Goal: Check status: Check status

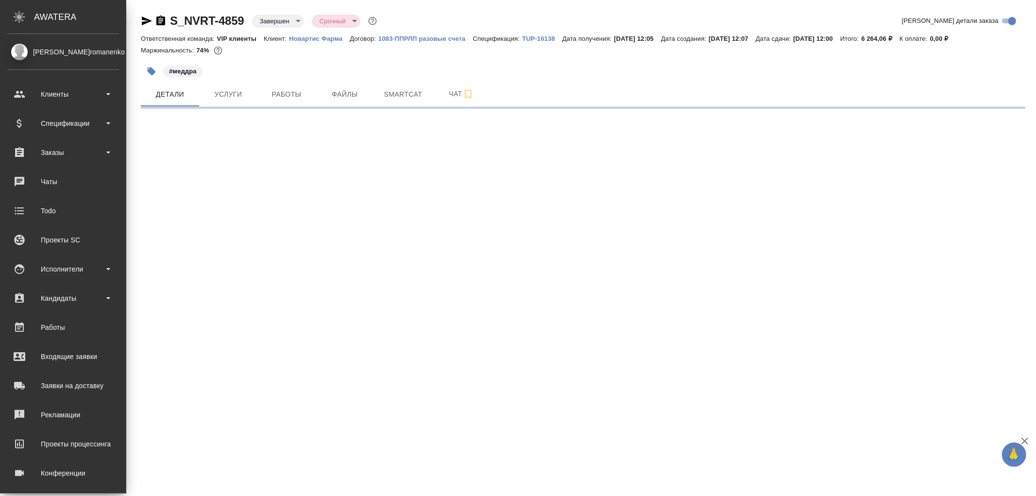
select select "RU"
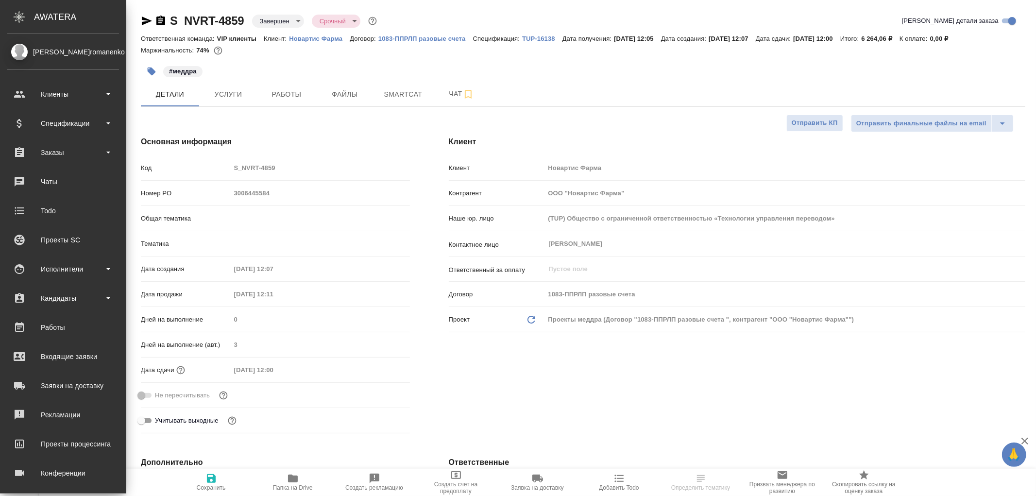
type textarea "x"
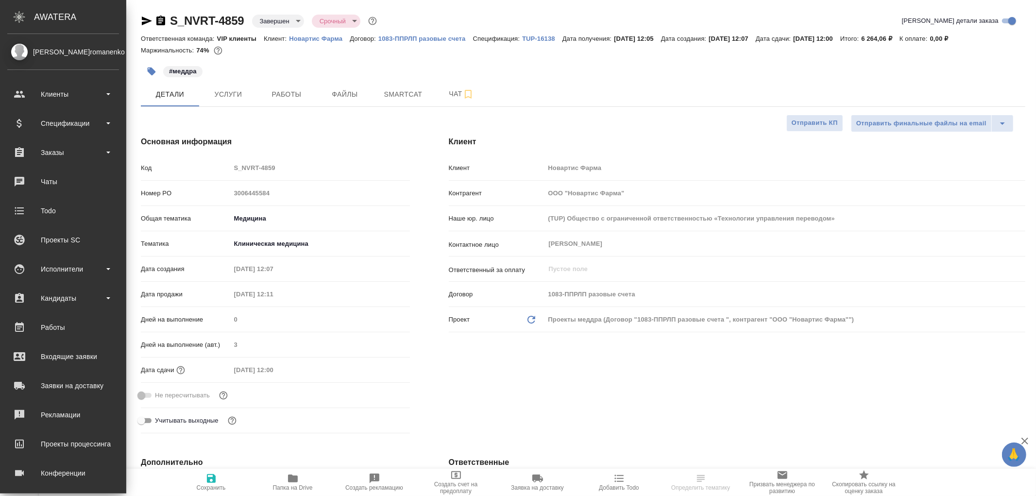
type textarea "x"
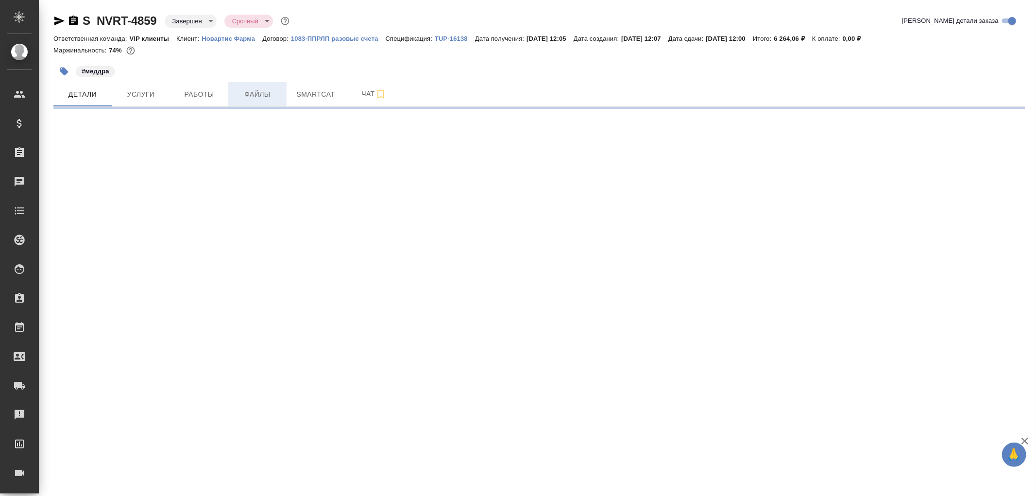
select select "RU"
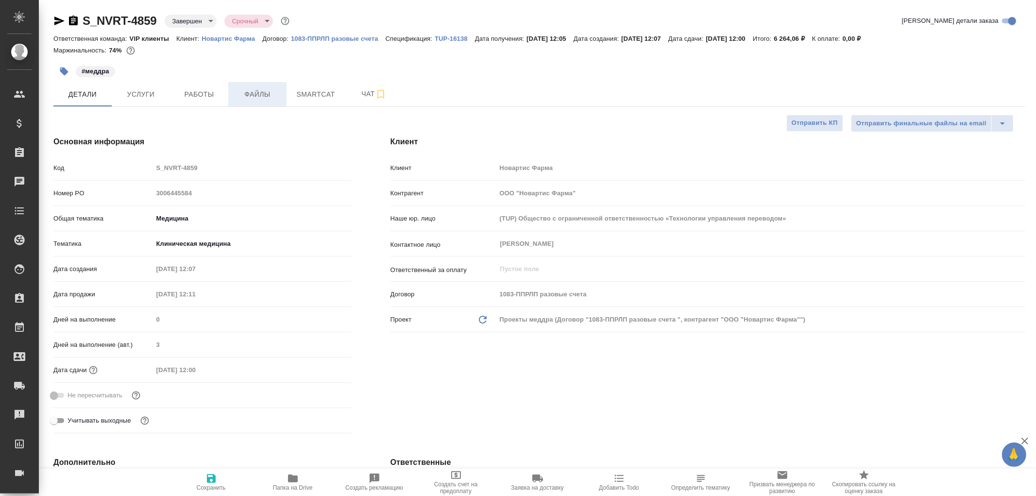
type textarea "x"
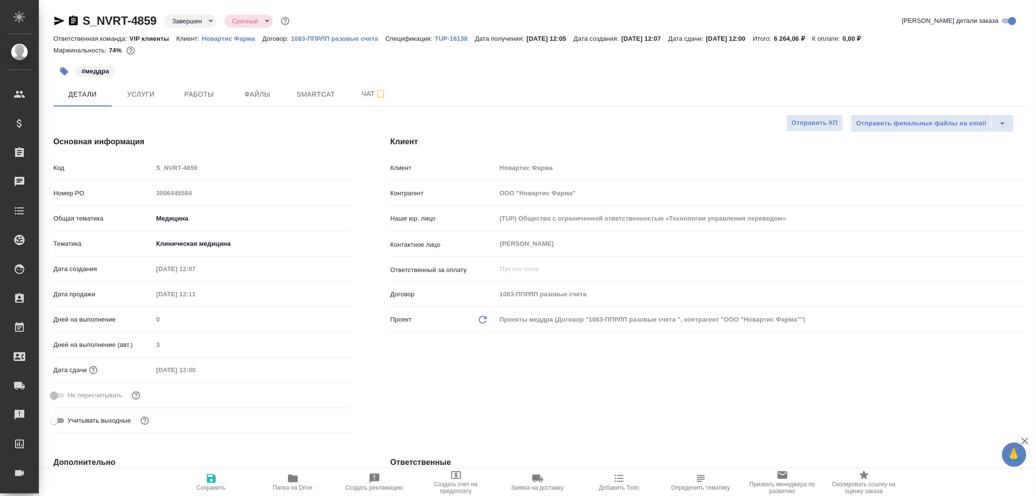
type textarea "x"
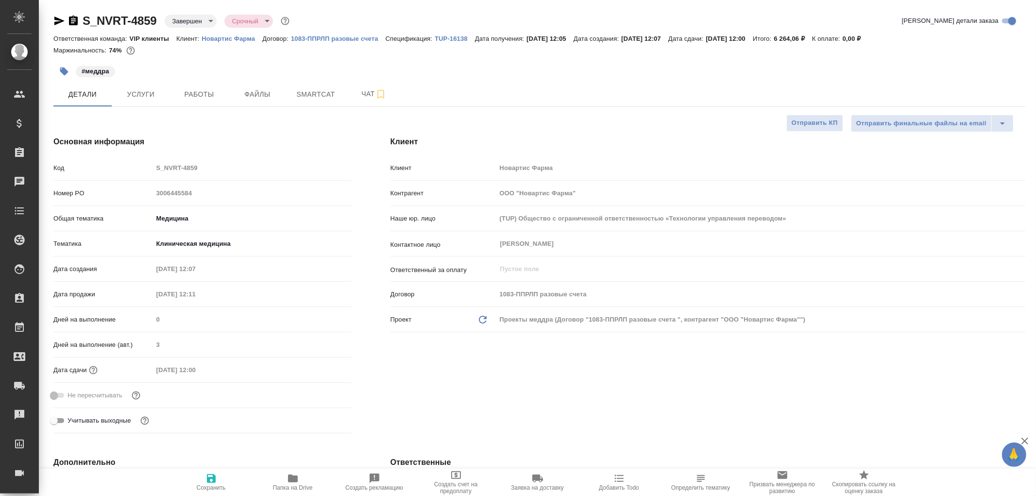
type textarea "x"
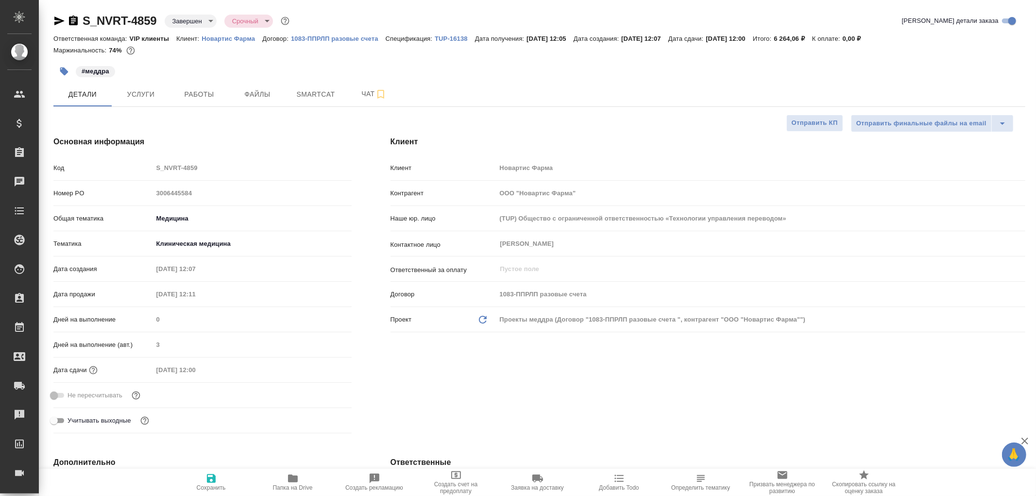
type textarea "x"
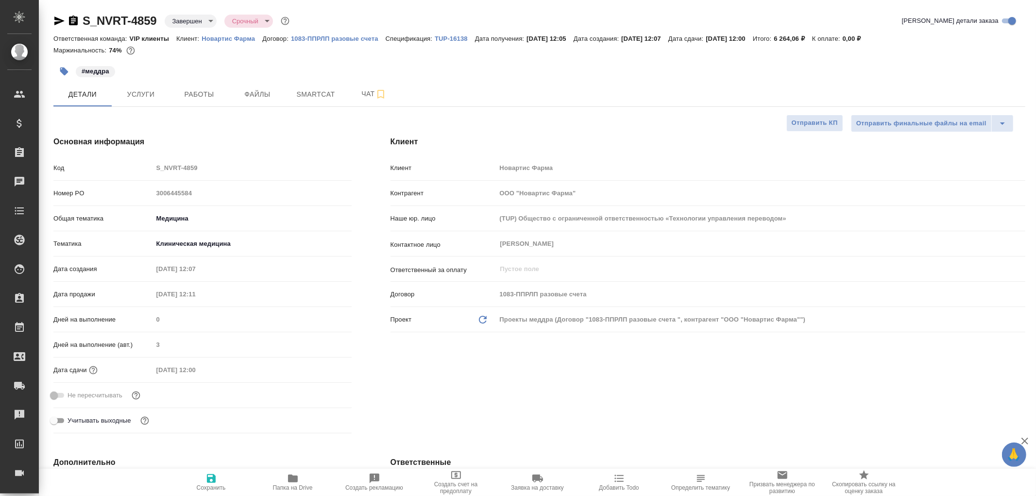
type textarea "x"
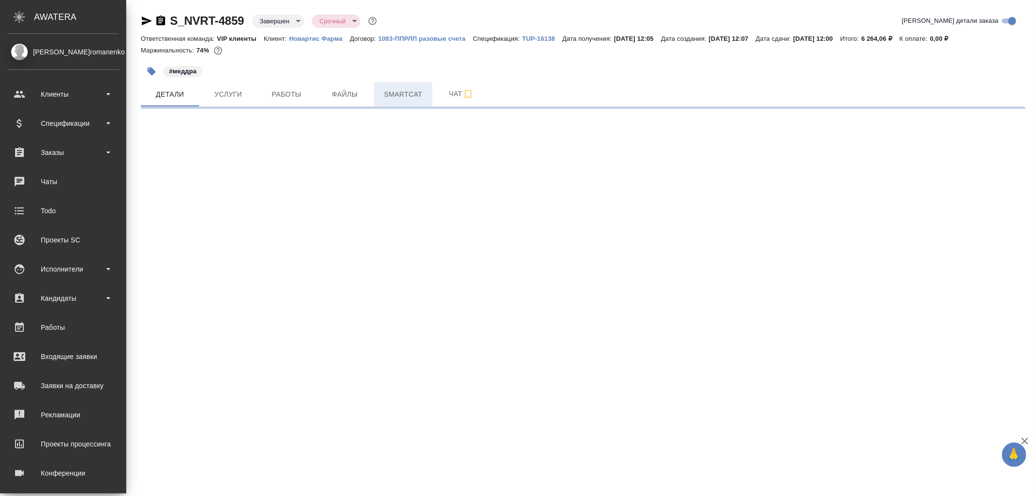
select select "RU"
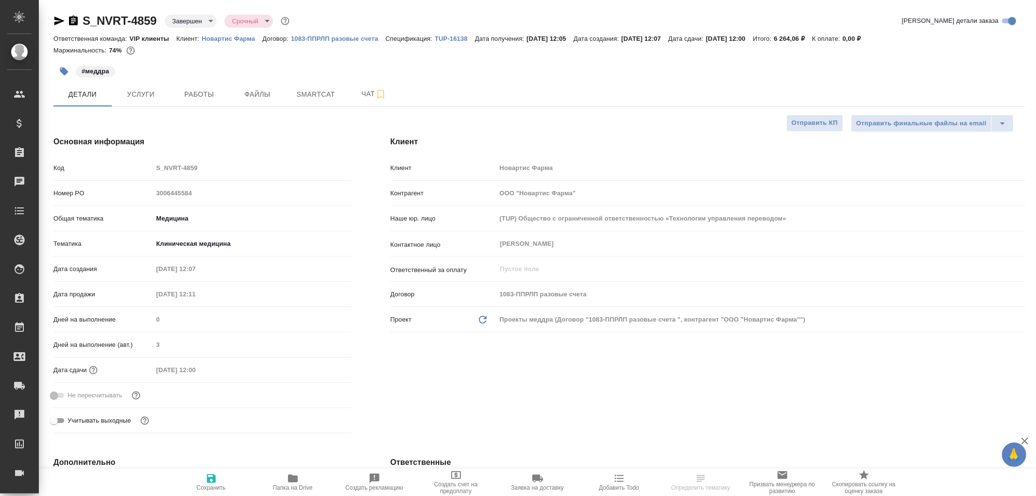
type textarea "x"
click at [458, 37] on p "TUP-16138" at bounding box center [455, 38] width 40 height 7
type textarea "x"
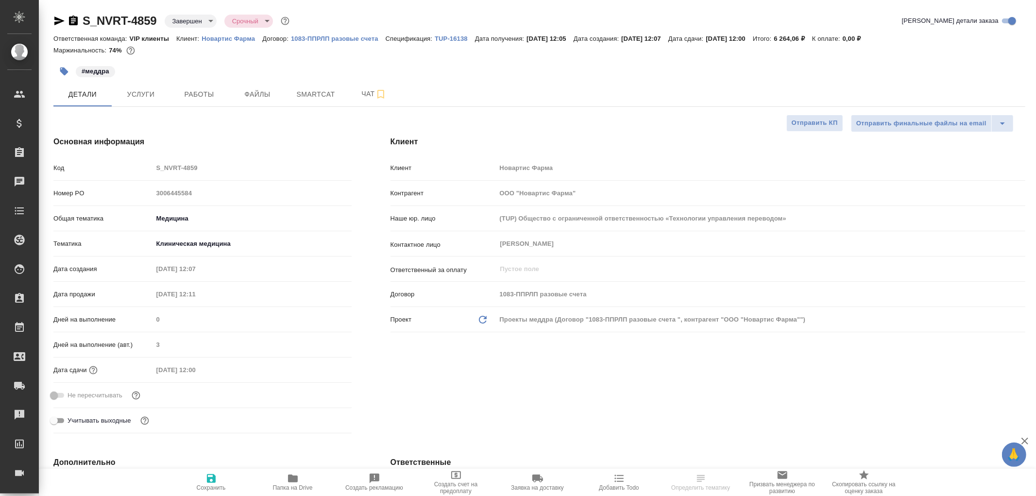
type textarea "x"
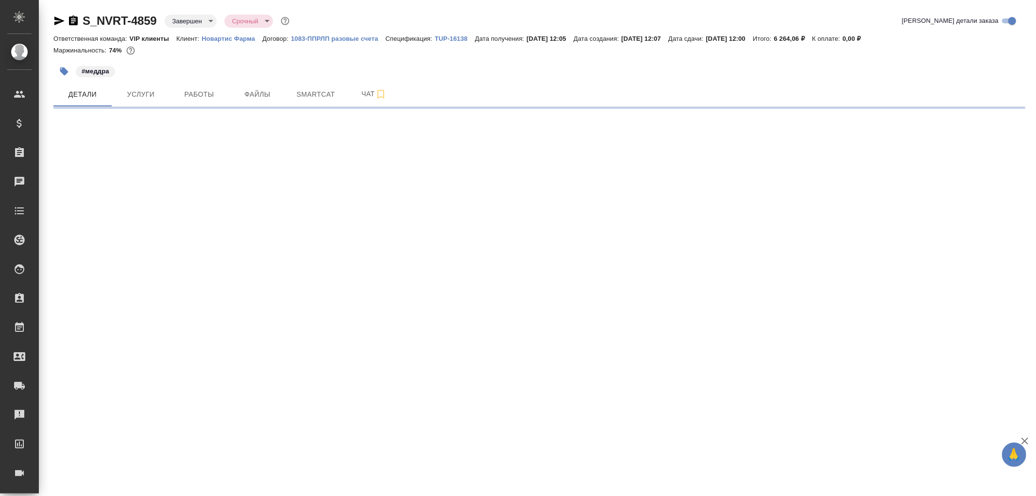
select select "RU"
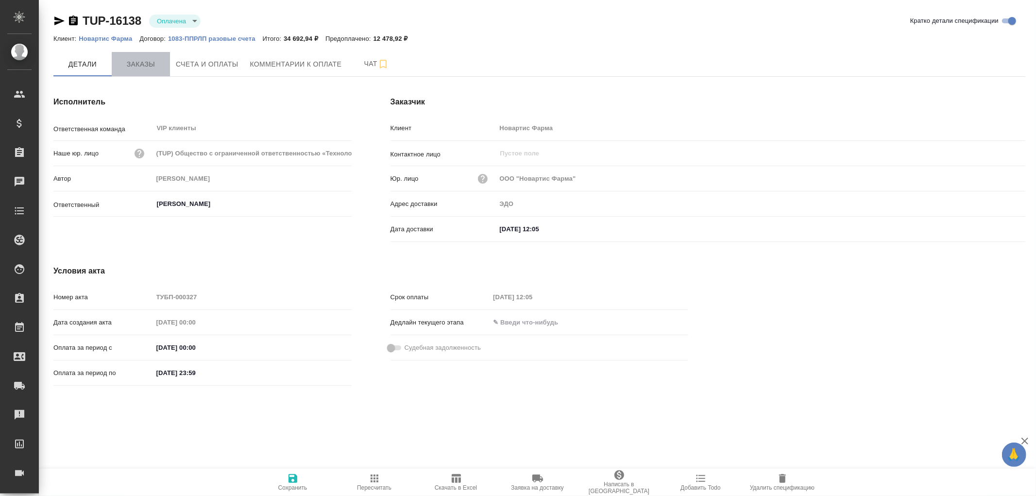
click at [143, 58] on span "Заказы" at bounding box center [141, 64] width 47 height 12
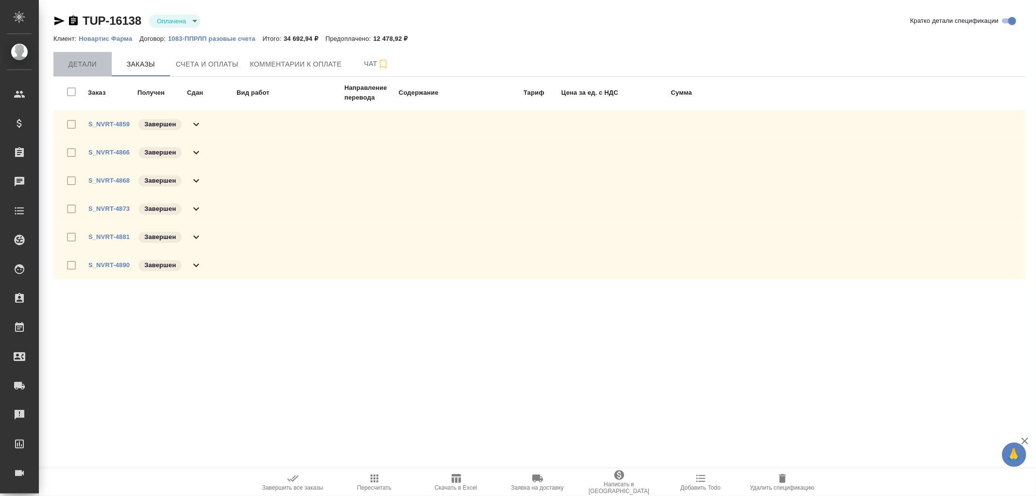
click at [92, 65] on span "Детали" at bounding box center [82, 64] width 47 height 12
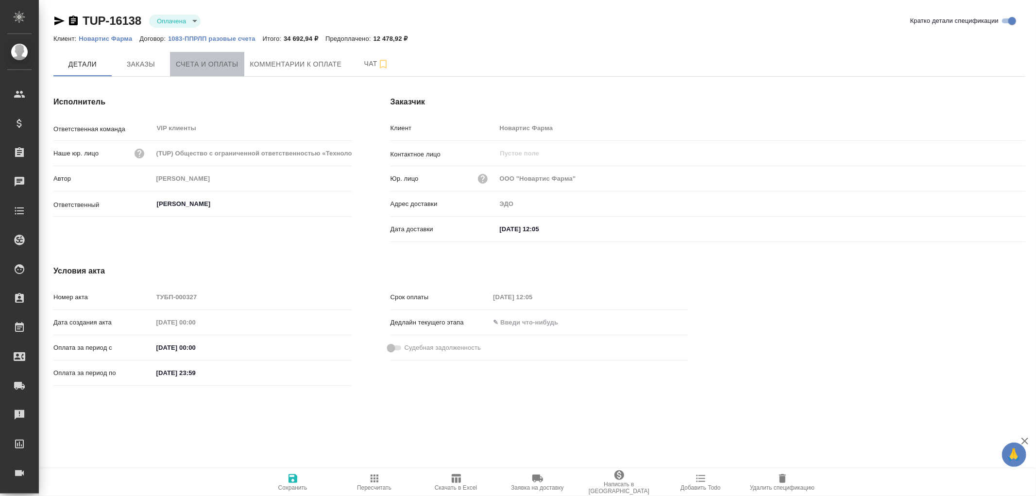
click at [227, 67] on span "Счета и оплаты" at bounding box center [207, 64] width 63 height 12
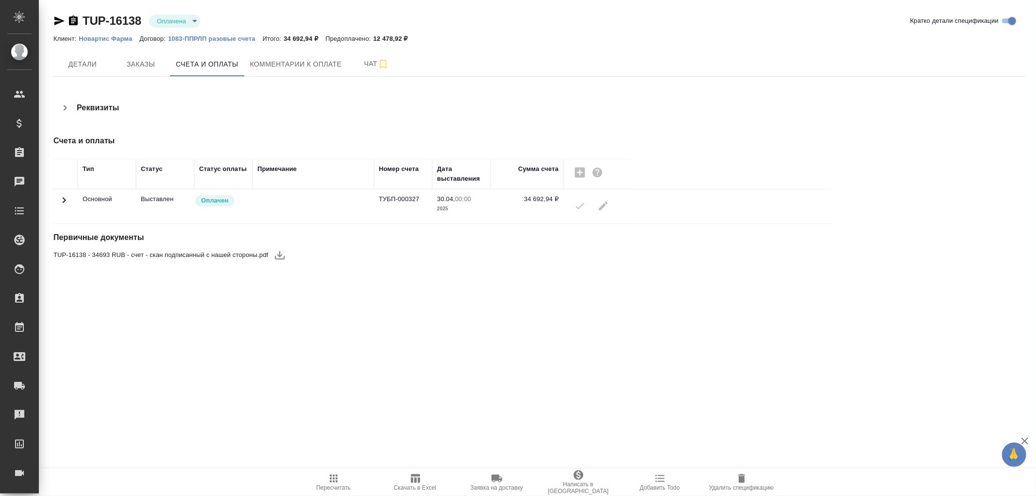
click at [66, 201] on icon at bounding box center [64, 200] width 12 height 12
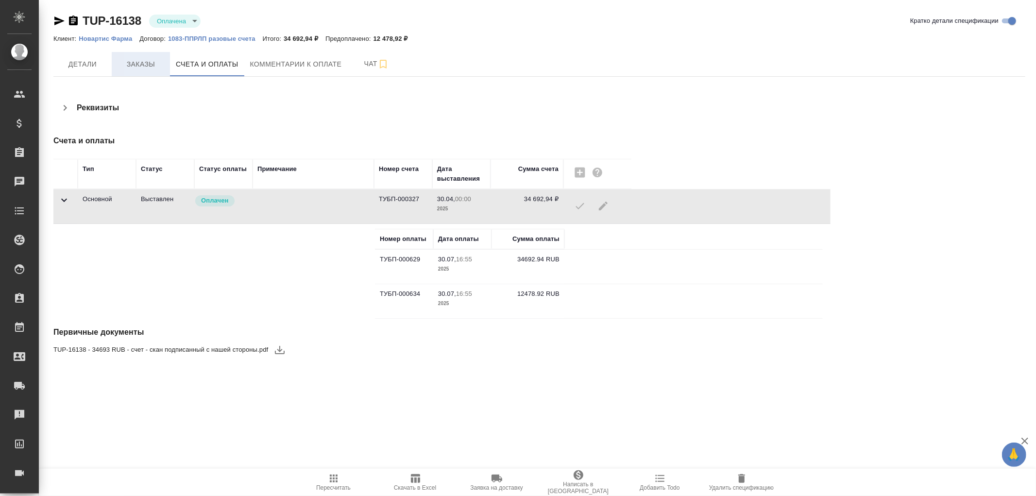
click at [140, 61] on span "Заказы" at bounding box center [141, 64] width 47 height 12
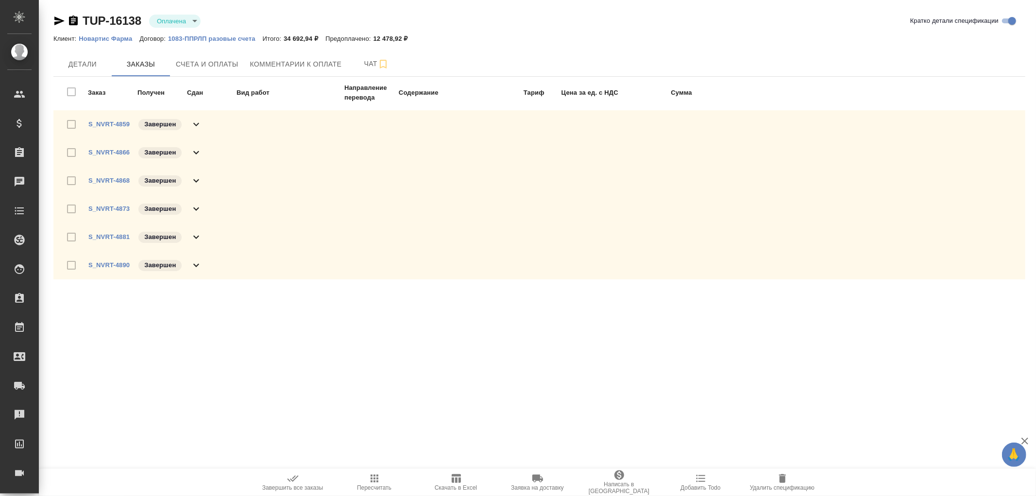
click at [194, 123] on icon at bounding box center [196, 124] width 6 height 3
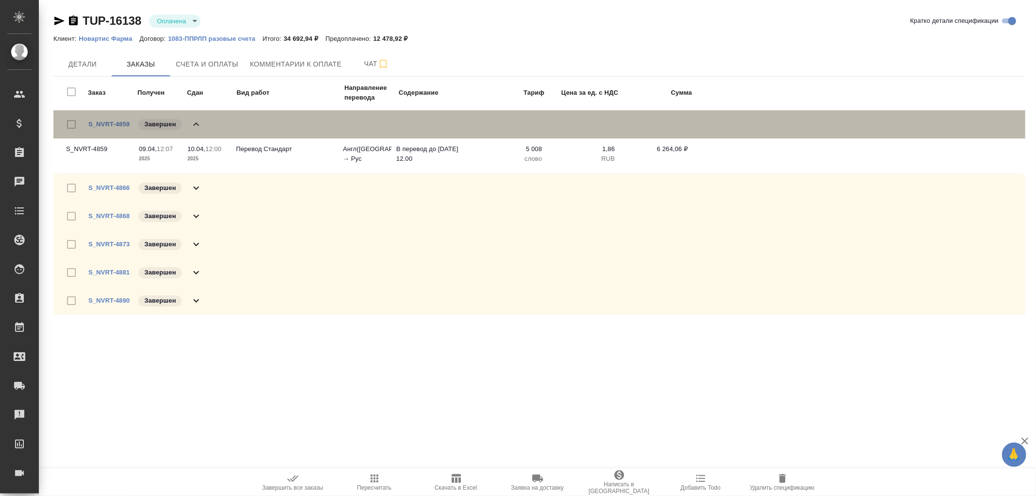
click at [194, 123] on icon at bounding box center [196, 125] width 12 height 12
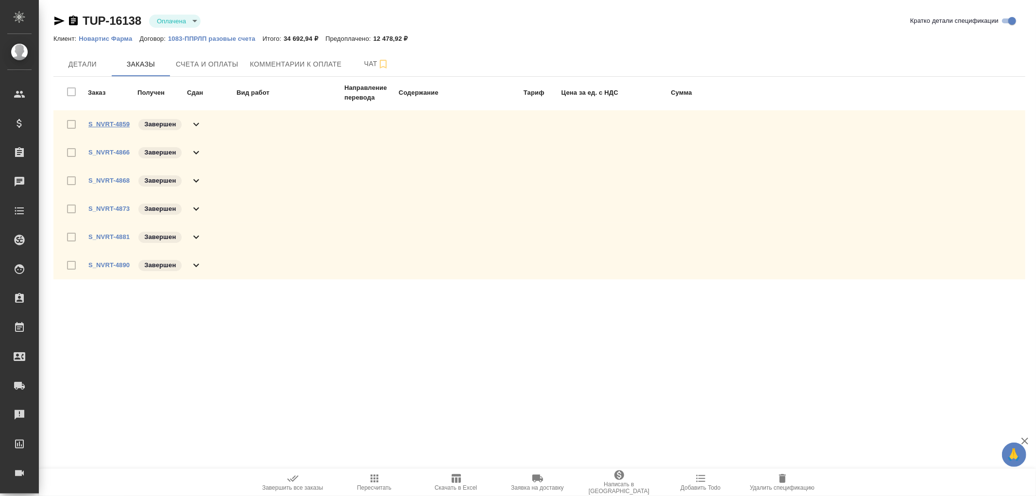
click at [103, 123] on link "S_NVRT-4859" at bounding box center [108, 123] width 41 height 7
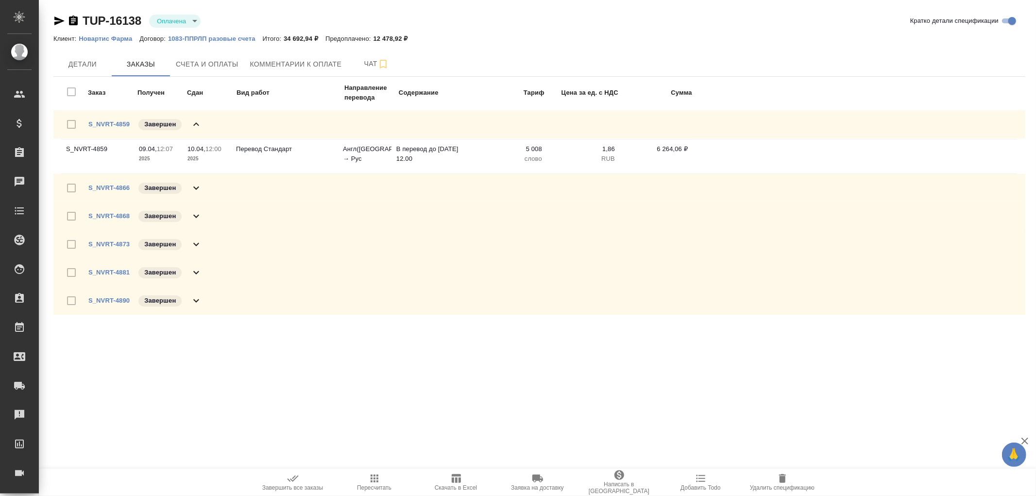
click at [198, 124] on icon at bounding box center [196, 123] width 6 height 3
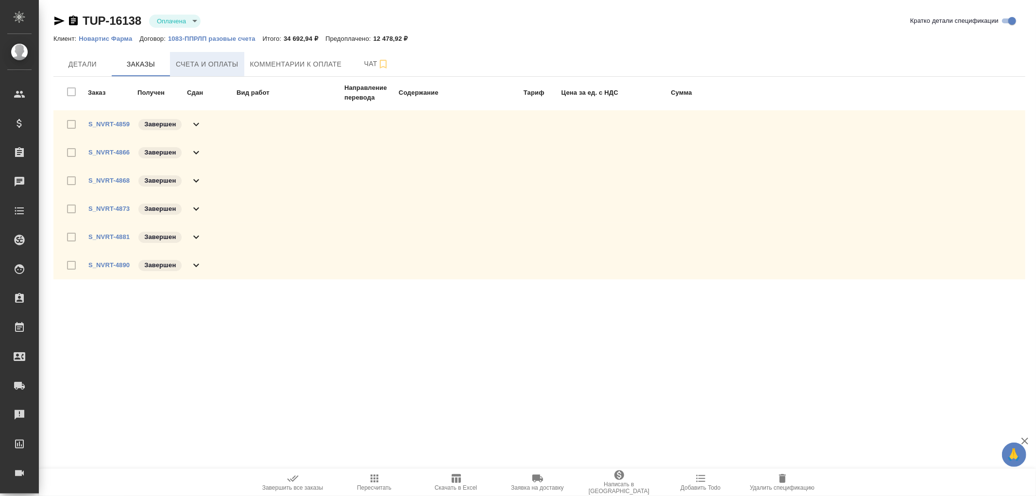
click at [227, 69] on span "Счета и оплаты" at bounding box center [207, 64] width 63 height 12
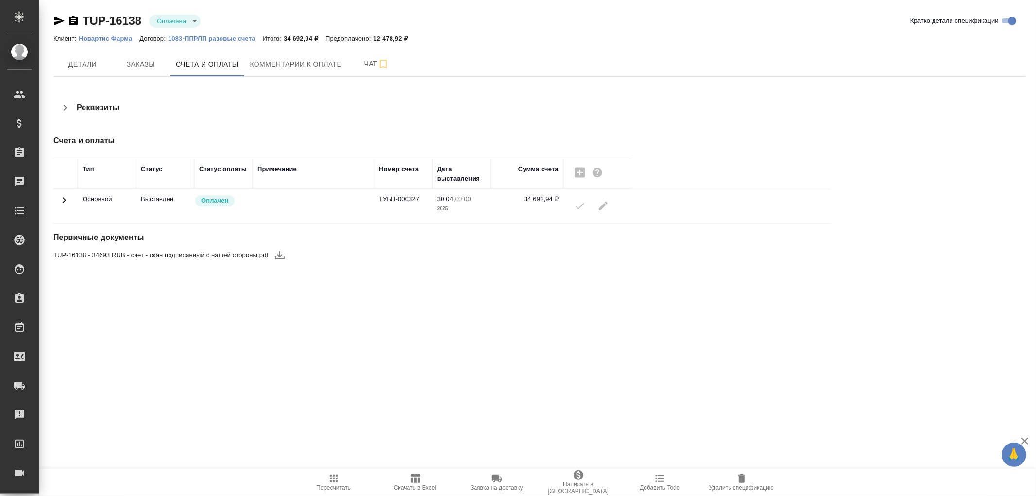
click at [62, 200] on icon at bounding box center [64, 200] width 12 height 12
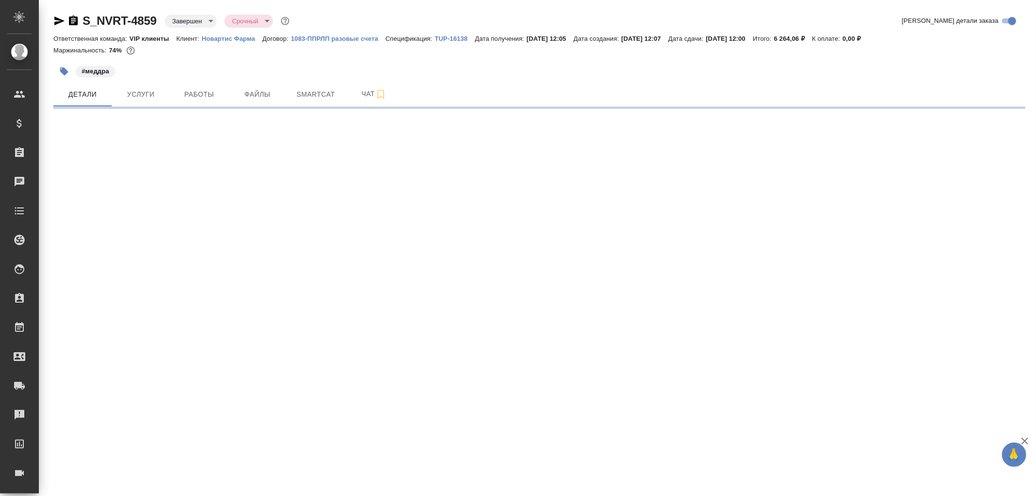
select select "RU"
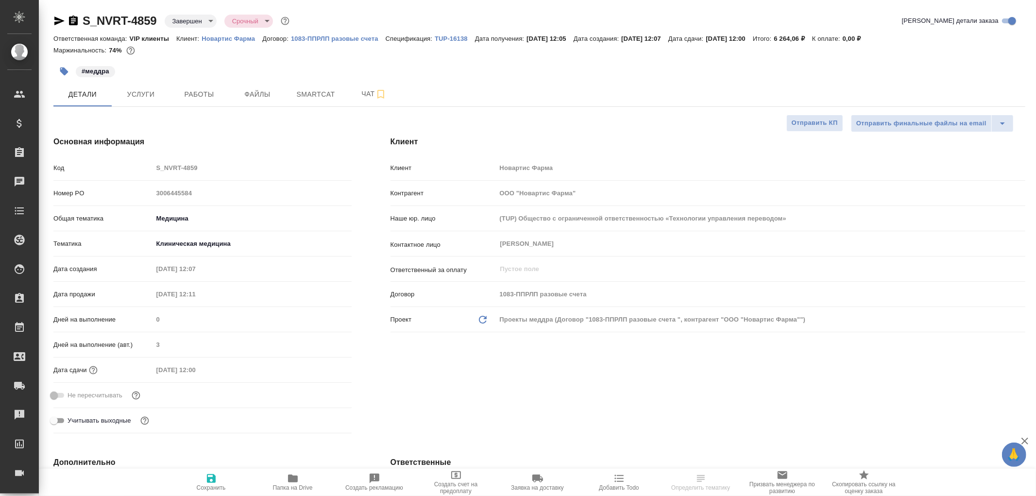
type textarea "x"
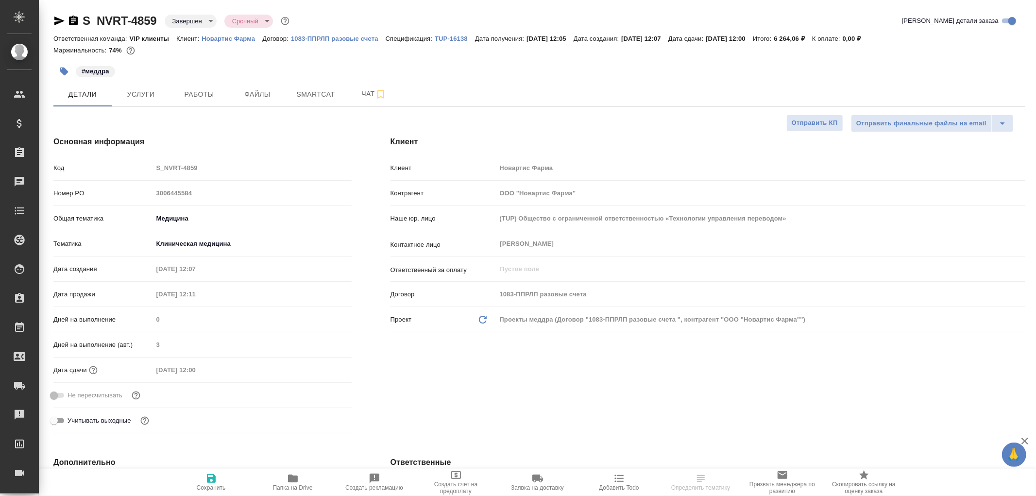
type textarea "x"
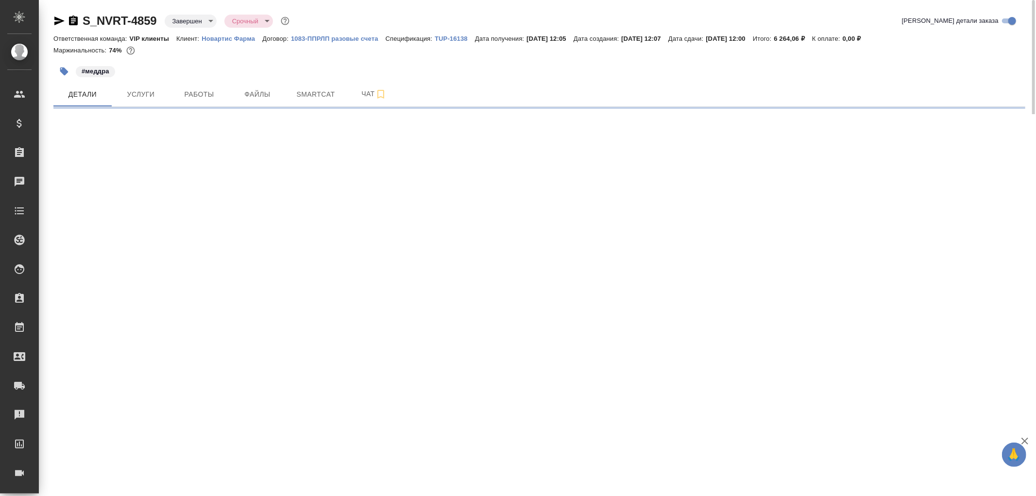
select select "RU"
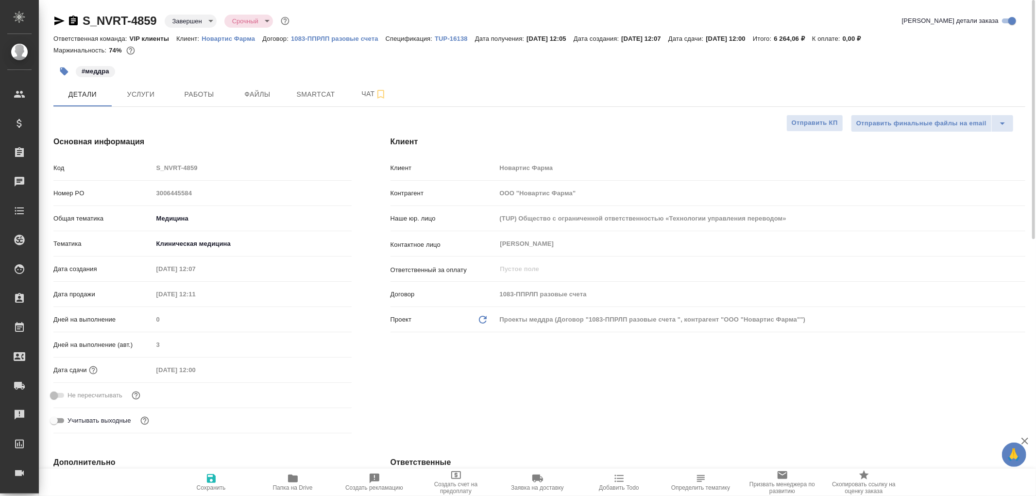
type textarea "x"
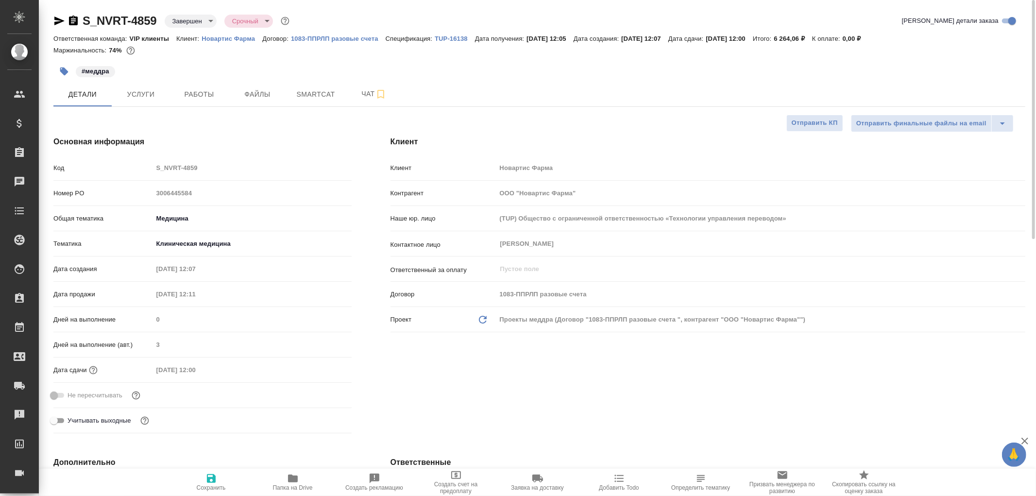
type textarea "x"
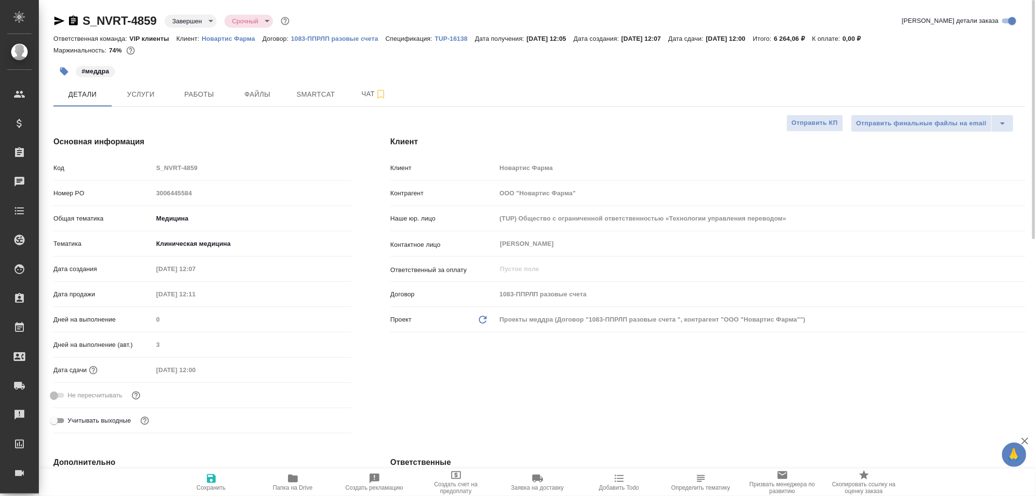
type textarea "x"
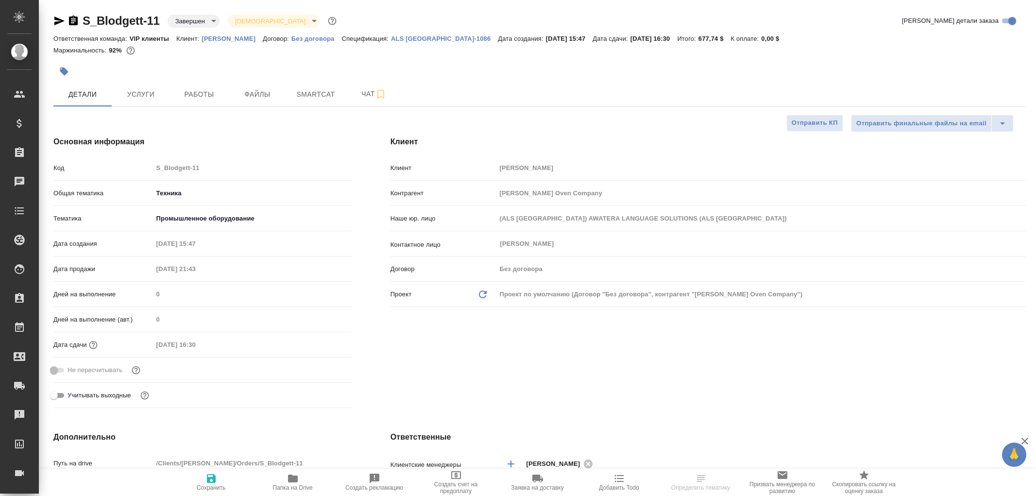
select select "RU"
type textarea "x"
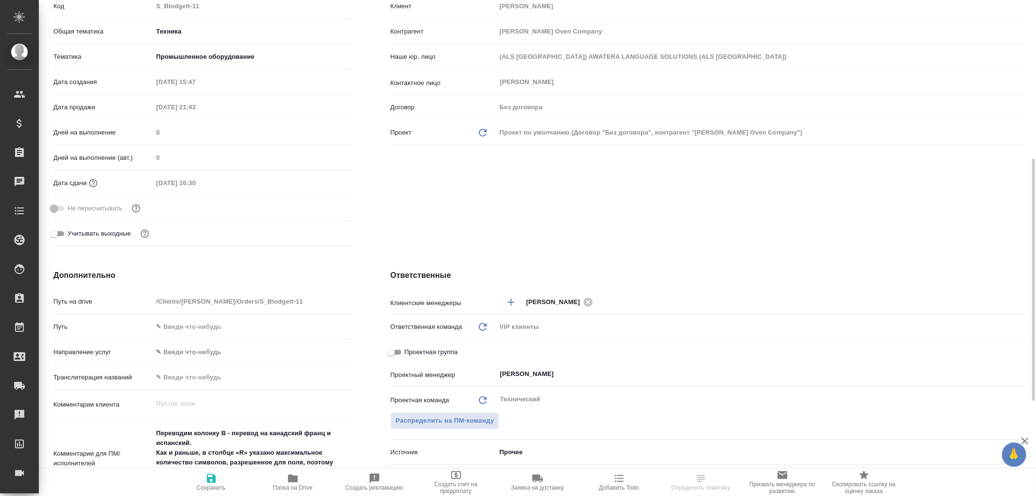
scroll to position [216, 0]
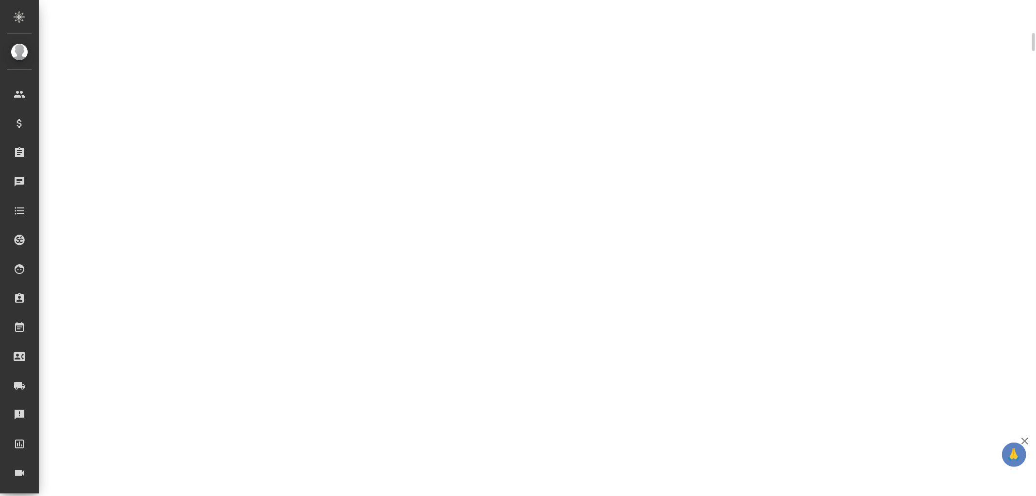
select select "RU"
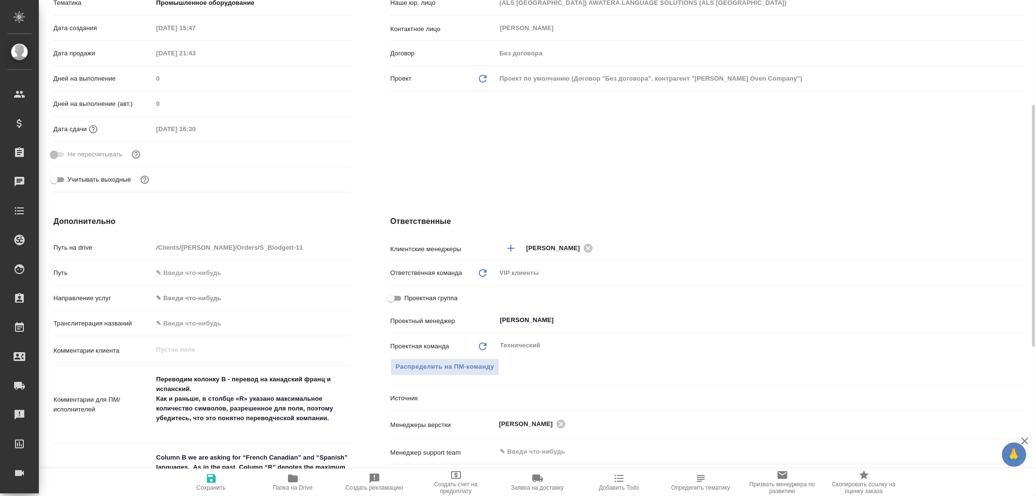
type textarea "x"
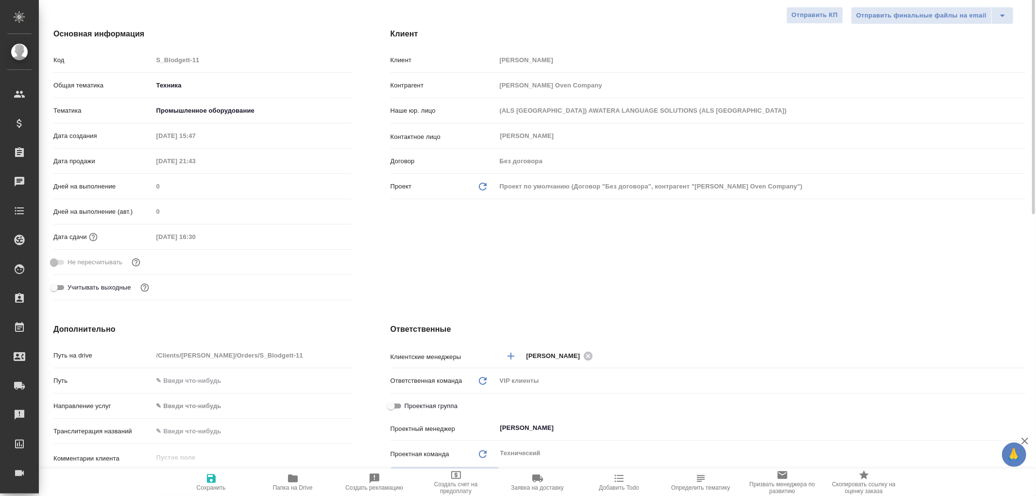
scroll to position [0, 0]
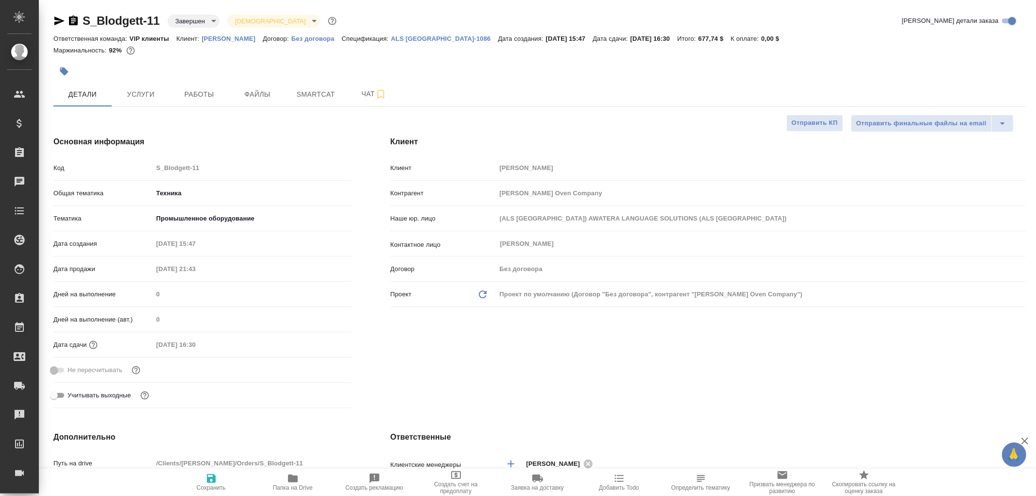
click at [391, 37] on p "ALS USA-1086" at bounding box center [444, 38] width 107 height 7
type textarea "x"
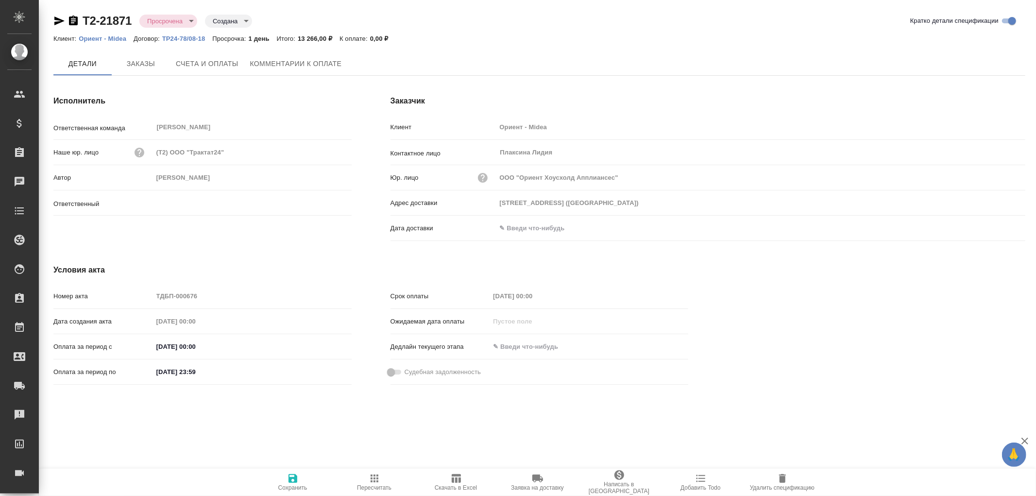
type input "[PERSON_NAME]"
click at [518, 228] on input "text" at bounding box center [539, 229] width 85 height 14
click at [993, 231] on icon "button" at bounding box center [997, 228] width 9 height 10
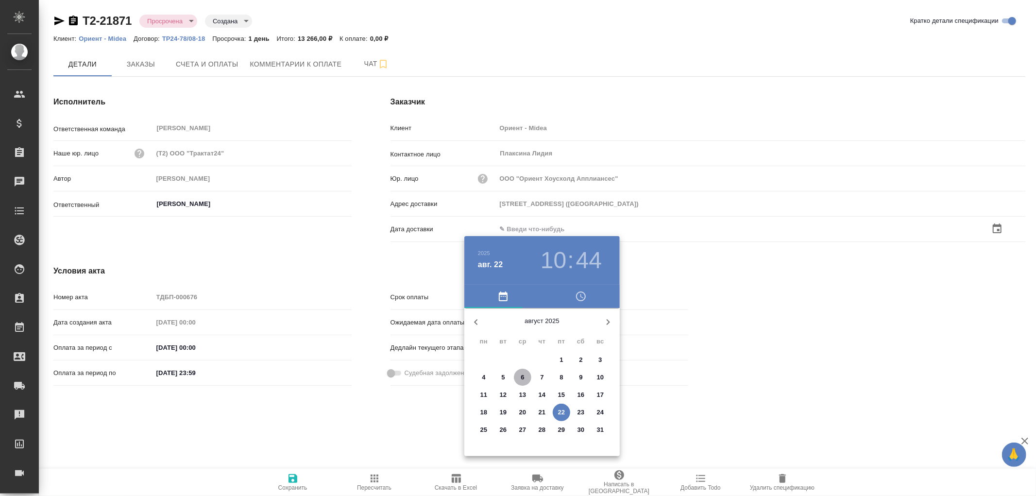
click at [526, 375] on span "6" at bounding box center [522, 378] width 17 height 10
type input "[DATE] 10:44"
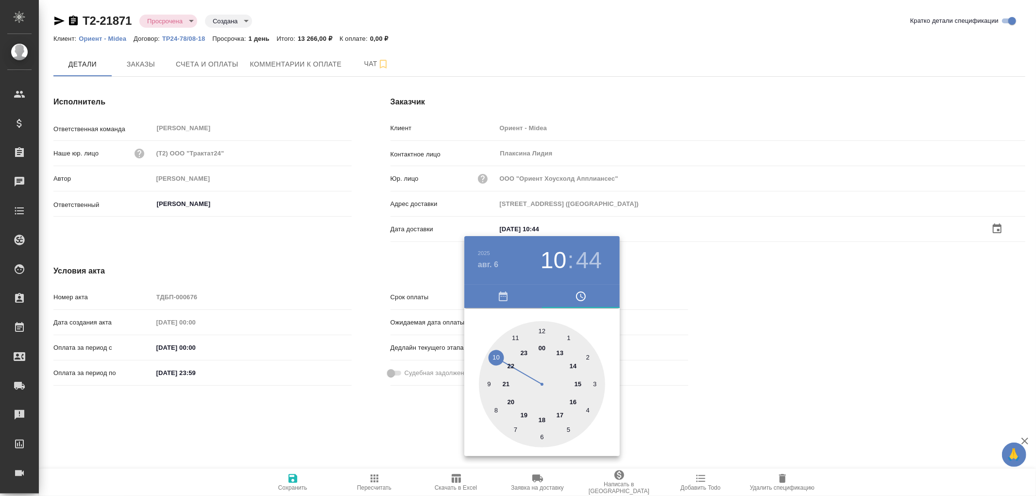
click at [301, 479] on div at bounding box center [518, 248] width 1036 height 496
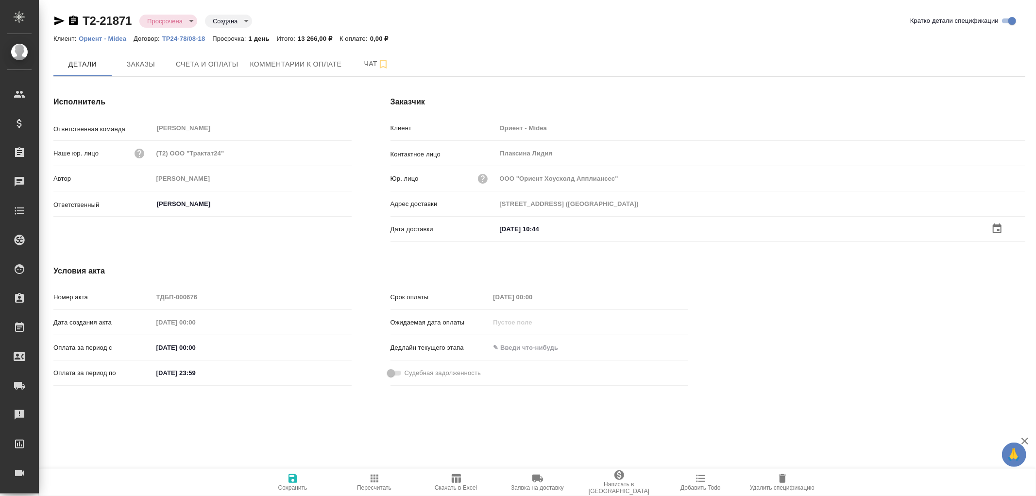
click at [292, 480] on icon "button" at bounding box center [293, 479] width 12 height 12
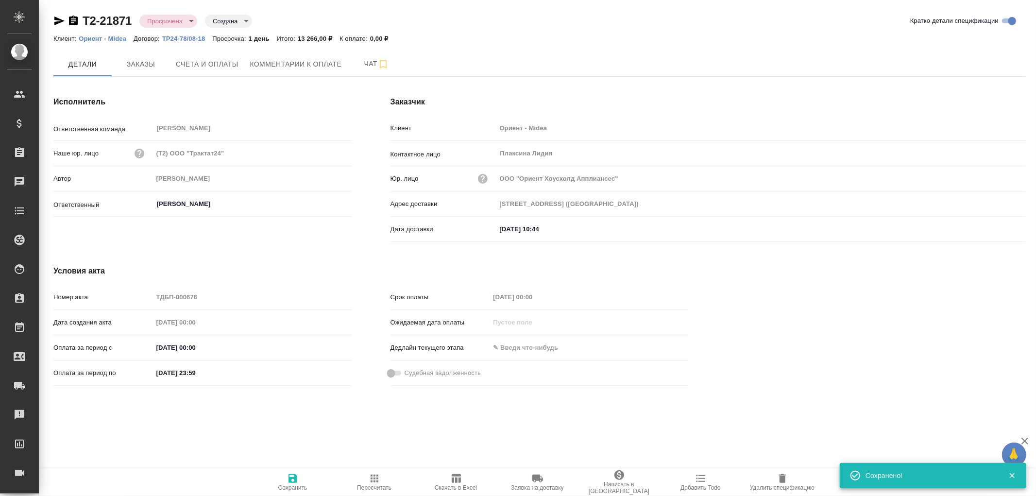
click at [292, 480] on icon "button" at bounding box center [293, 479] width 12 height 12
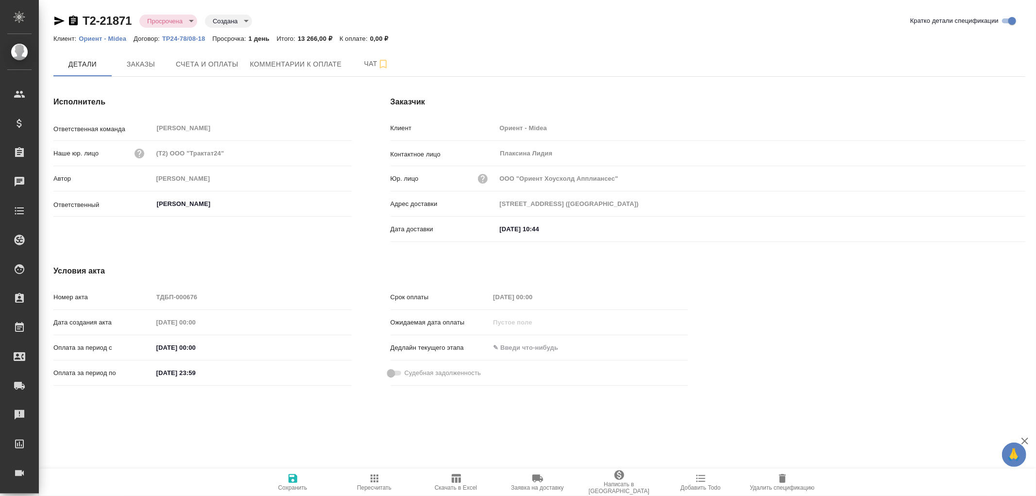
click at [668, 223] on div "[DATE] 10:44" at bounding box center [761, 229] width 529 height 14
click at [548, 229] on input "[DATE] 10:44" at bounding box center [539, 229] width 85 height 14
click at [997, 227] on icon "button" at bounding box center [998, 229] width 12 height 12
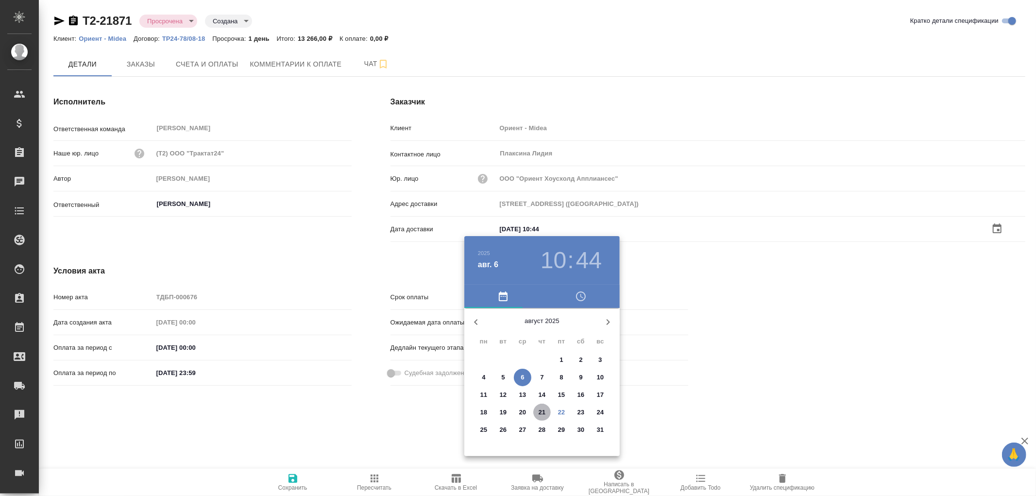
click at [542, 413] on p "21" at bounding box center [542, 413] width 7 height 10
type input "[DATE] 10:44"
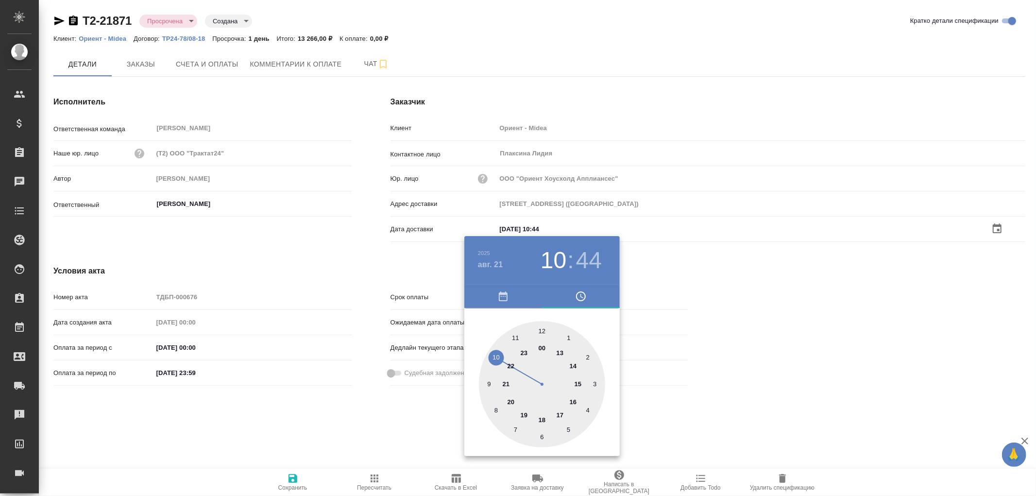
click at [295, 479] on div at bounding box center [518, 248] width 1036 height 496
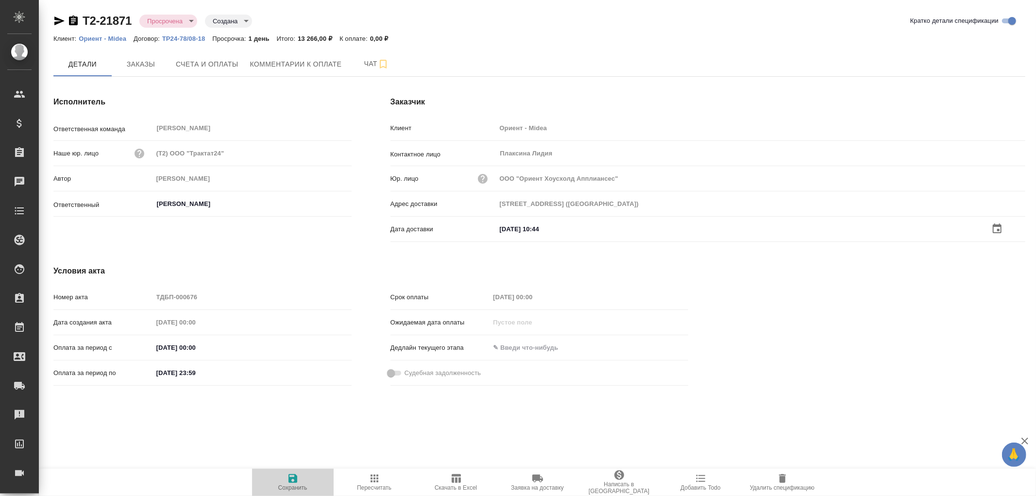
click at [295, 479] on icon "button" at bounding box center [293, 478] width 9 height 9
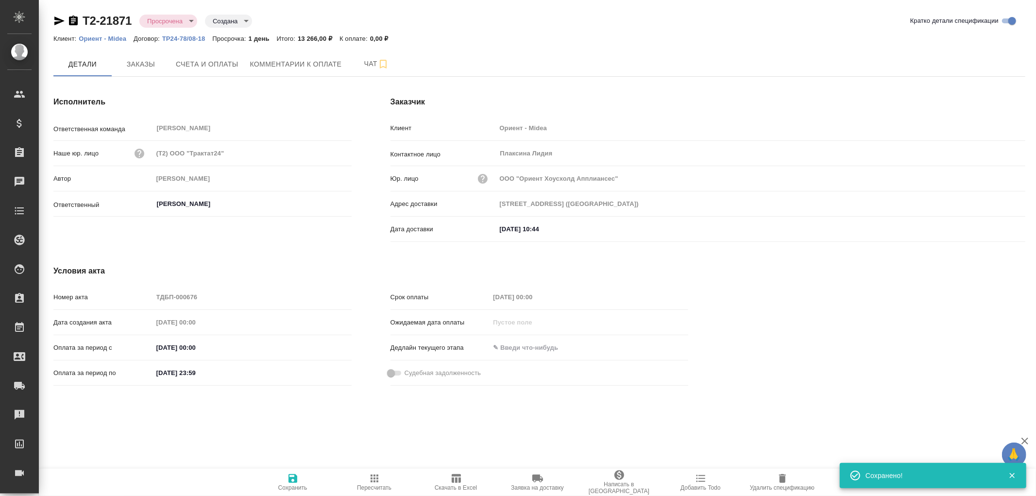
click at [295, 479] on icon "button" at bounding box center [293, 478] width 9 height 9
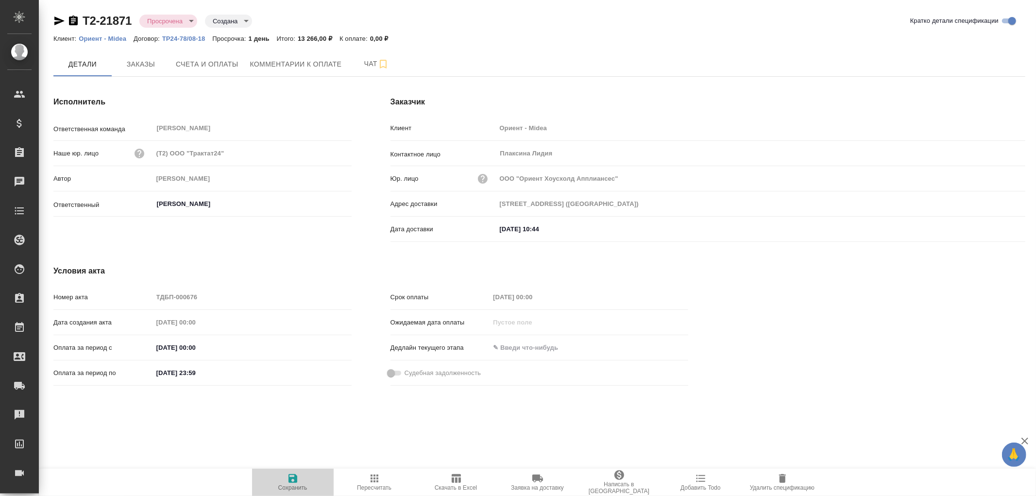
click at [295, 479] on icon "button" at bounding box center [293, 478] width 9 height 9
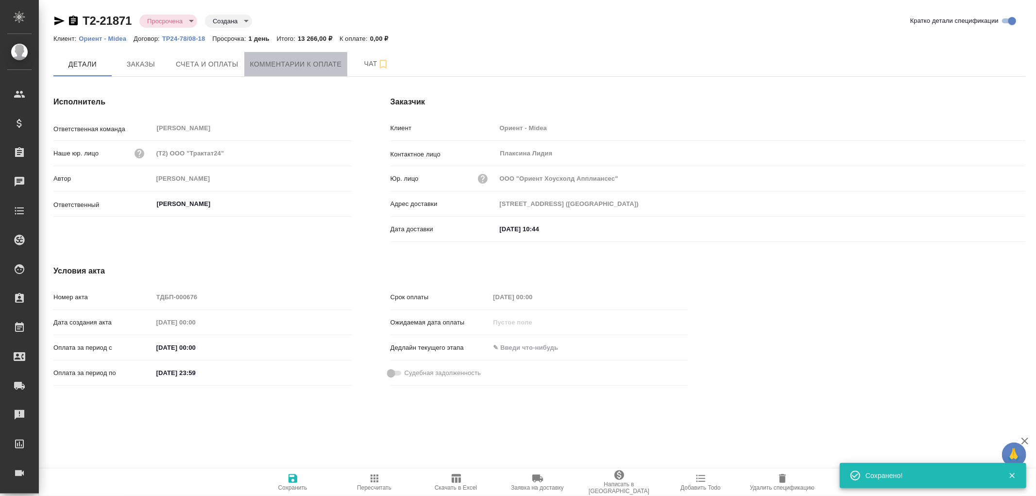
click at [292, 69] on span "Комментарии к оплате" at bounding box center [296, 64] width 92 height 12
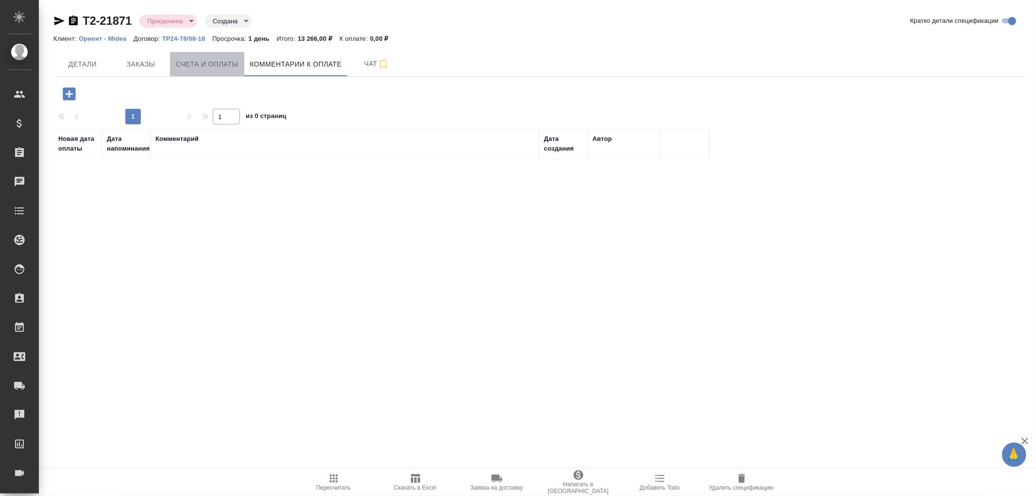
click at [213, 63] on span "Счета и оплаты" at bounding box center [207, 64] width 63 height 12
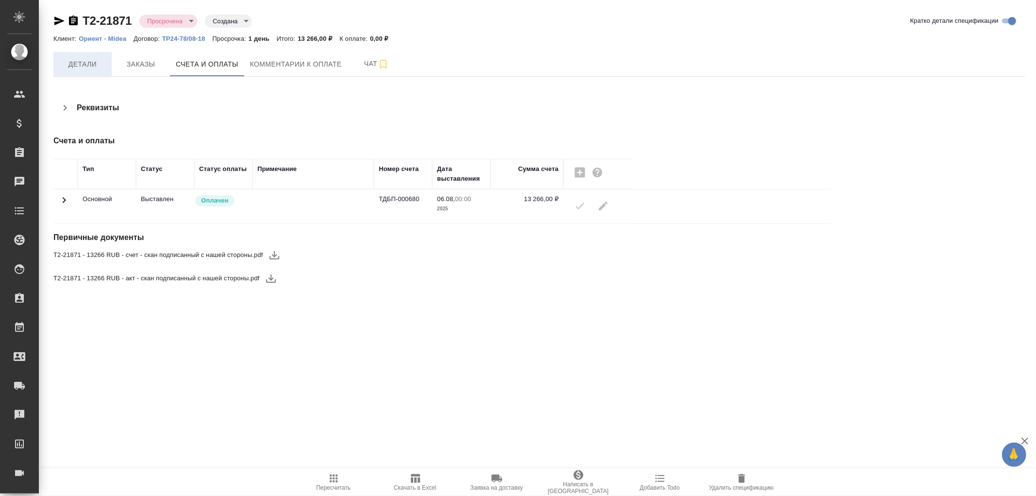
click at [84, 65] on span "Детали" at bounding box center [82, 64] width 47 height 12
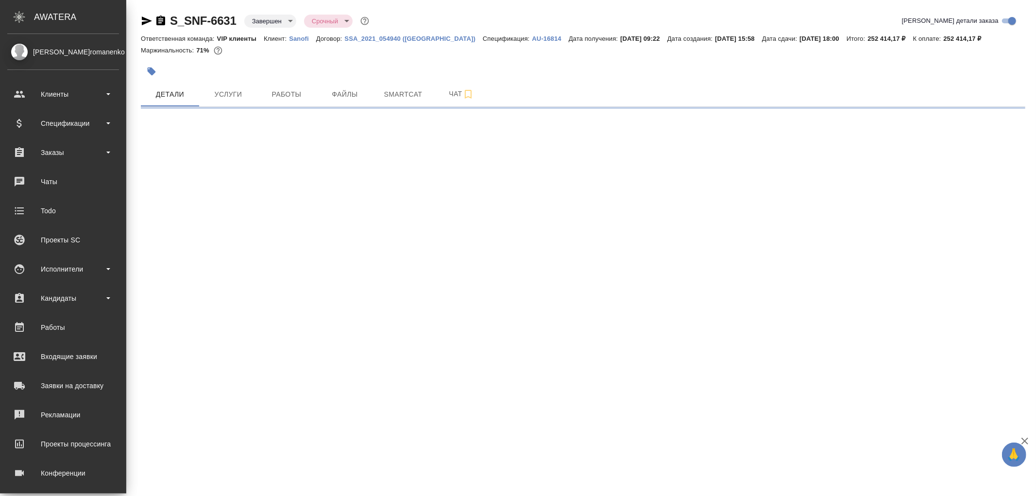
select select "RU"
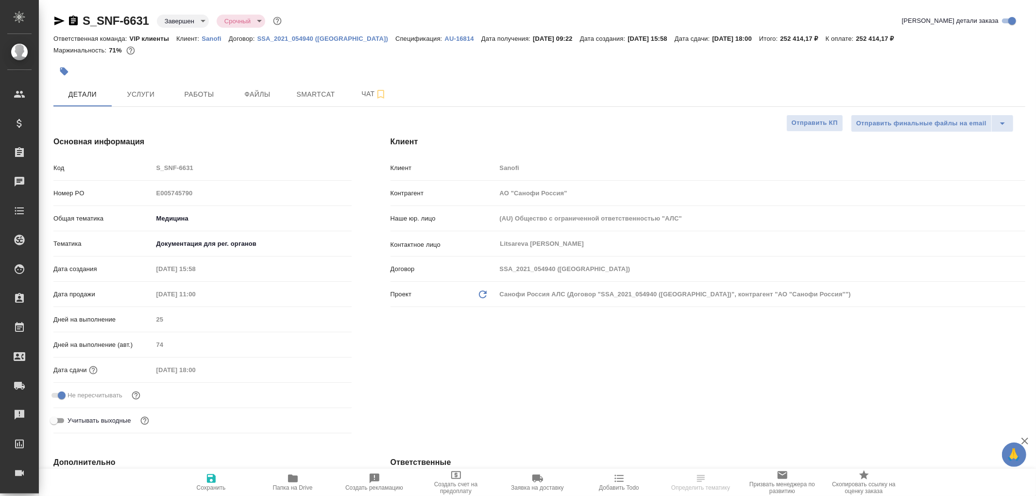
type textarea "x"
click at [445, 37] on p "AU-16814" at bounding box center [463, 38] width 36 height 7
select select "RU"
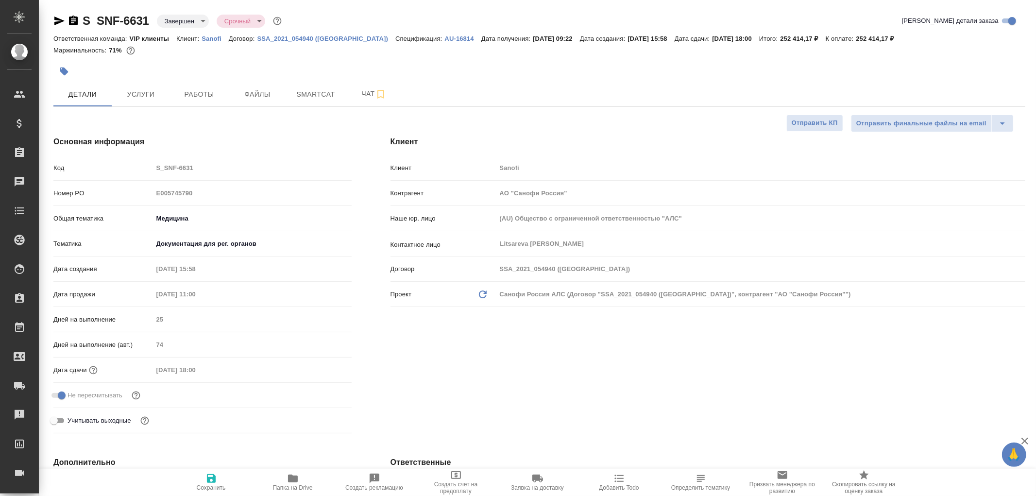
type textarea "x"
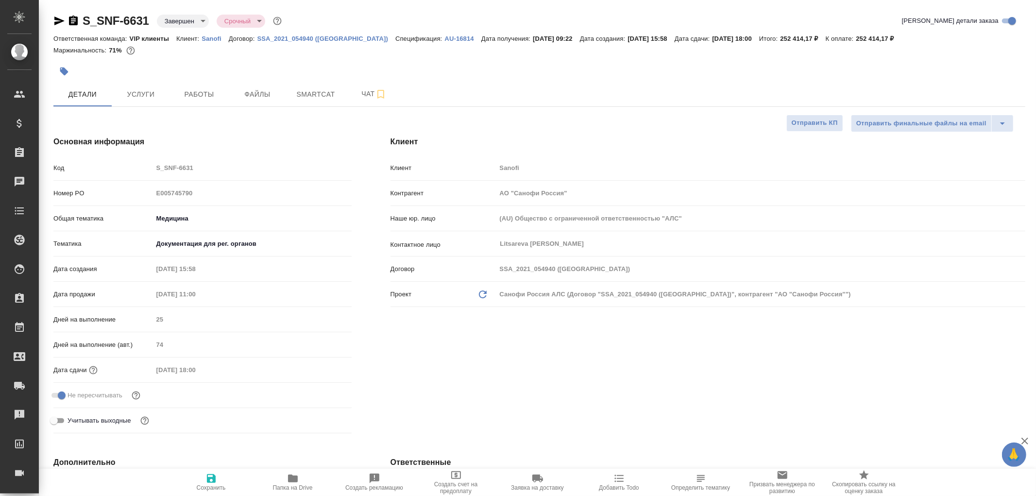
type textarea "x"
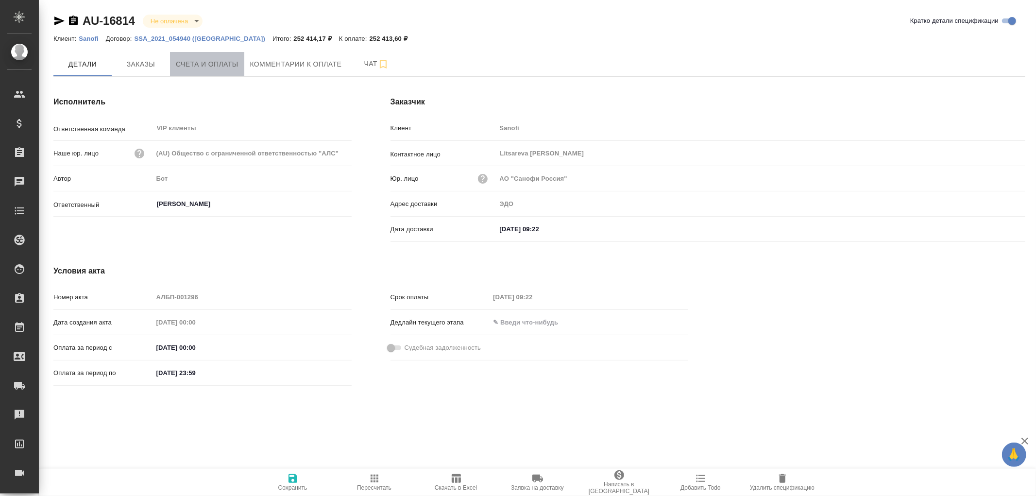
click at [221, 62] on span "Счета и оплаты" at bounding box center [207, 64] width 63 height 12
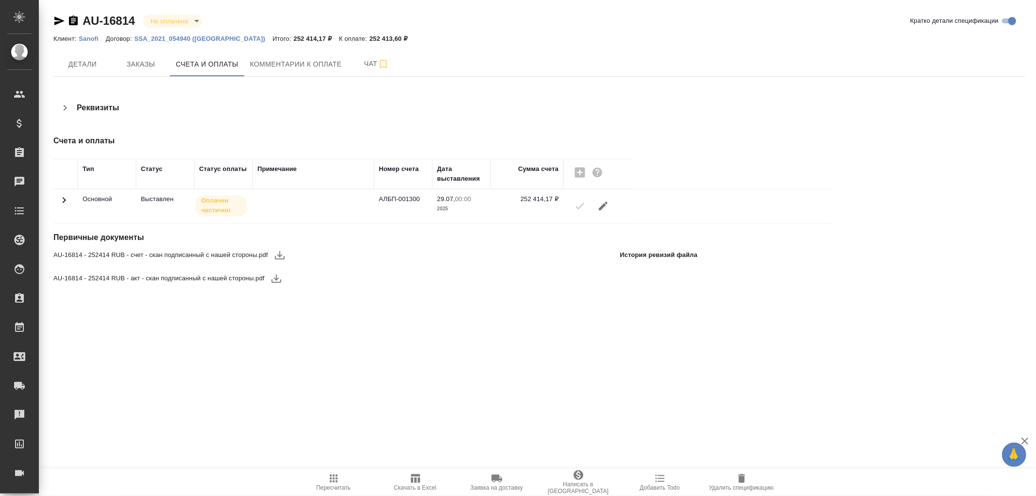
click at [64, 200] on icon at bounding box center [64, 200] width 3 height 6
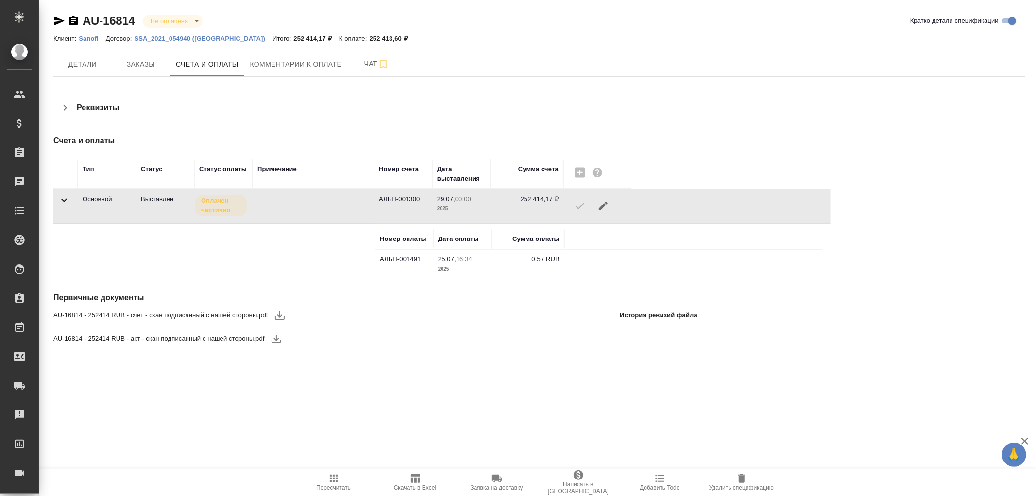
click at [64, 200] on icon at bounding box center [64, 200] width 12 height 12
